Goal: Register for event/course

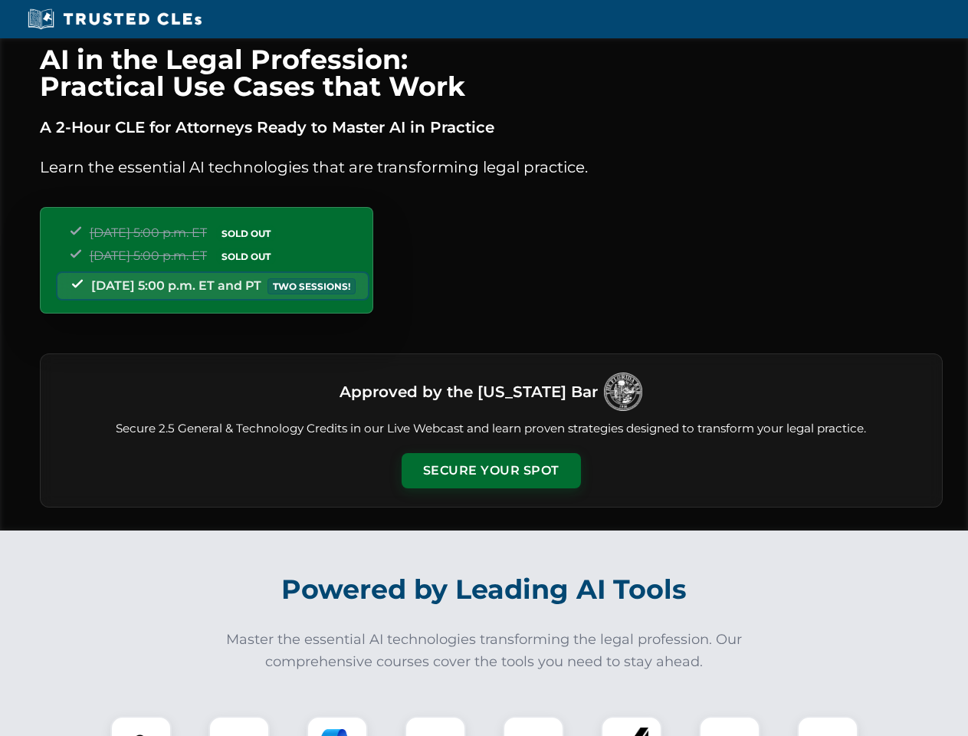
click at [491, 471] on button "Secure Your Spot" at bounding box center [491, 470] width 179 height 35
click at [141, 726] on img at bounding box center [141, 746] width 44 height 44
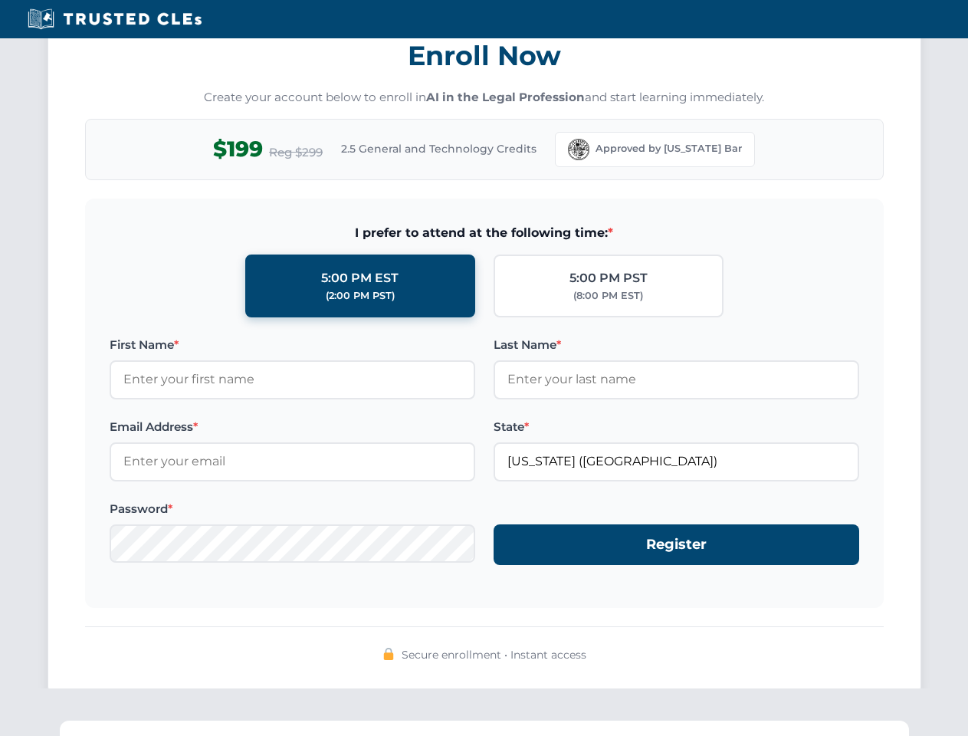
scroll to position [1505, 0]
